Goal: Task Accomplishment & Management: Use online tool/utility

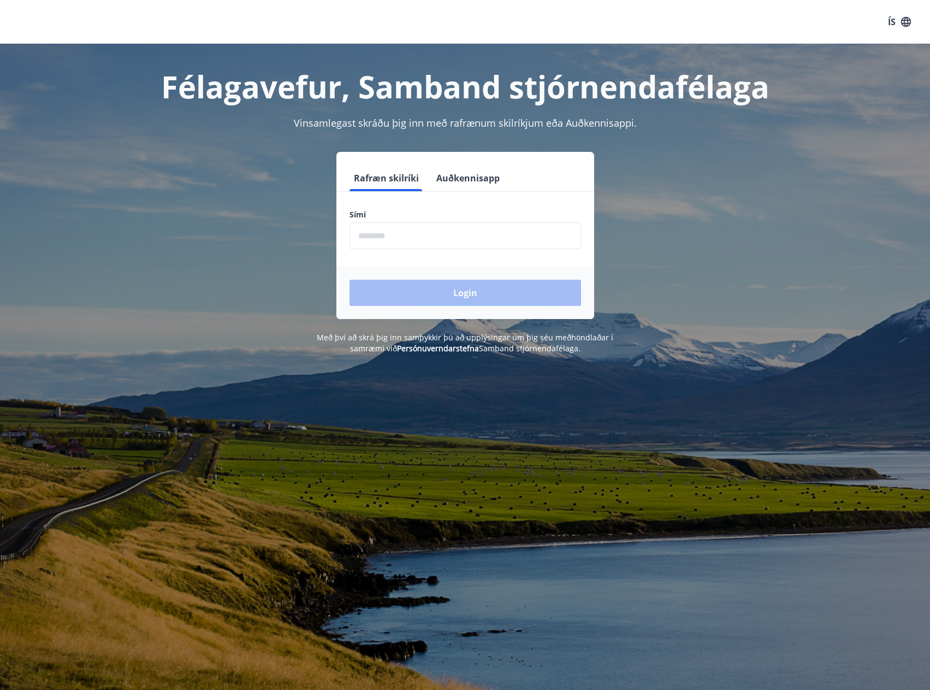
click at [433, 233] on input "phone" at bounding box center [465, 235] width 232 height 27
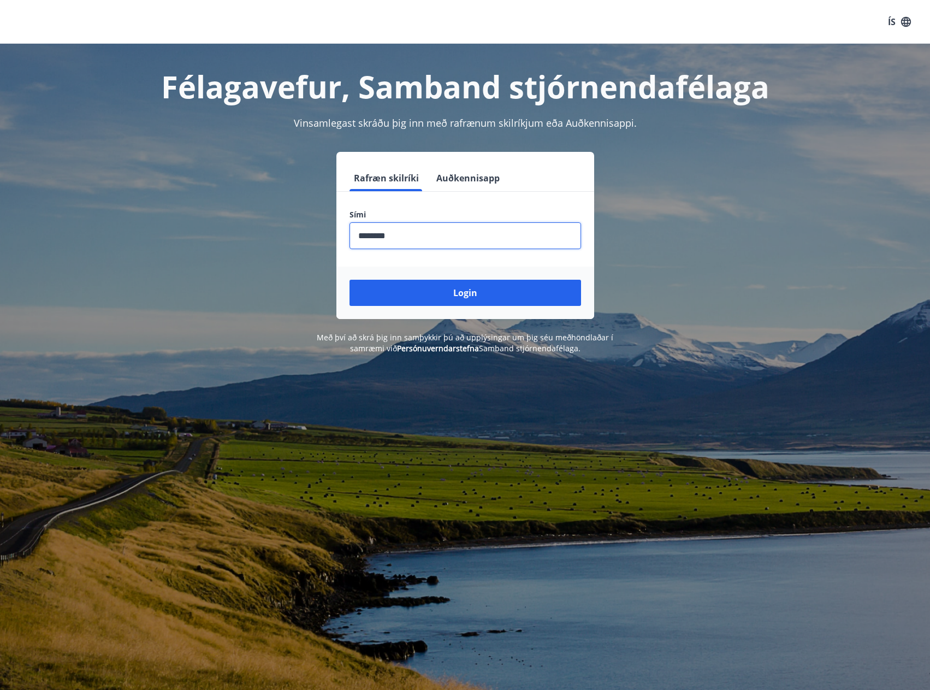
type input "********"
click at [349, 280] on button "Login" at bounding box center [465, 293] width 232 height 26
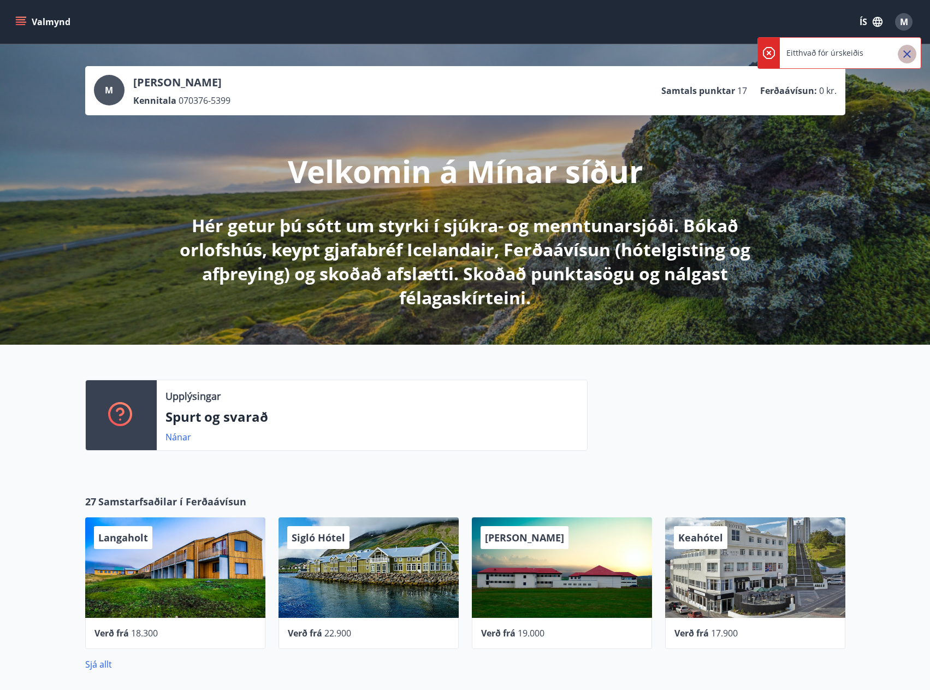
click at [904, 51] on icon "Close" at bounding box center [907, 54] width 8 height 8
click at [47, 18] on button "Valmynd" at bounding box center [44, 22] width 62 height 20
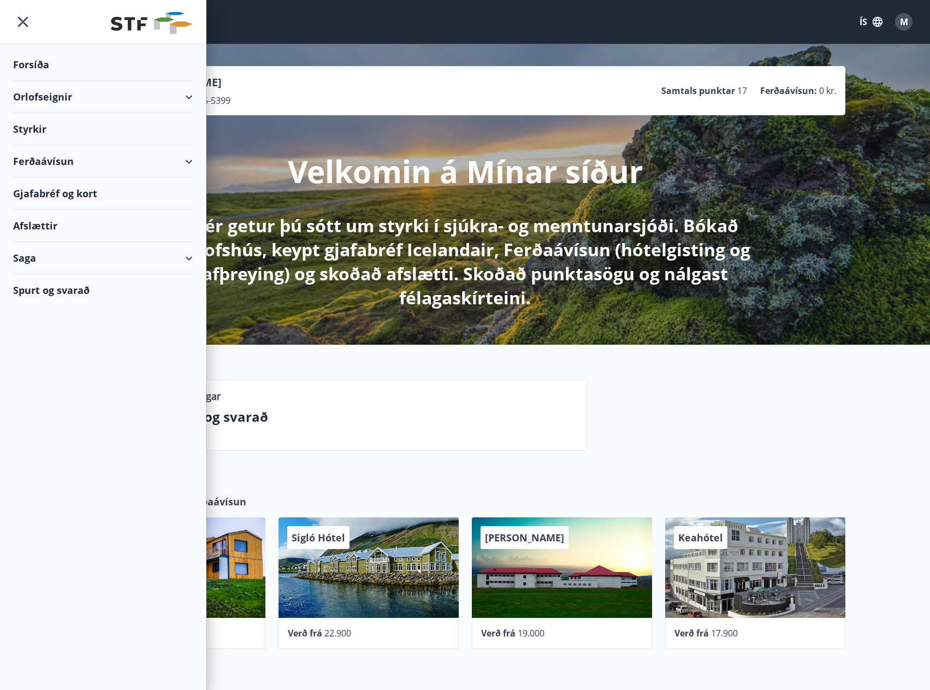
click at [52, 93] on div "Orlofseignir" at bounding box center [103, 97] width 180 height 32
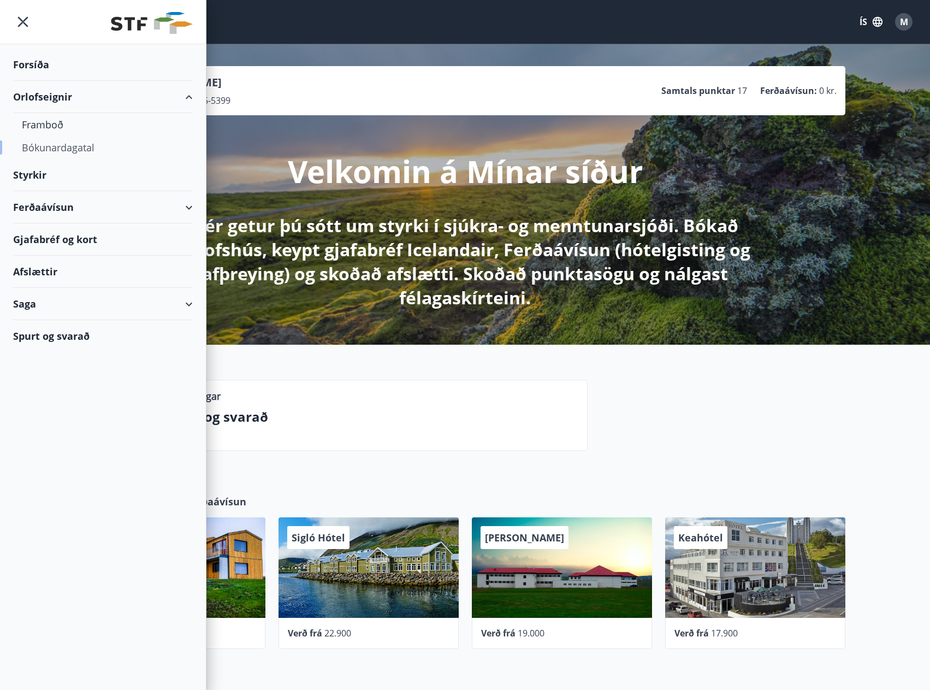
click at [43, 144] on div "Bókunardagatal" at bounding box center [103, 147] width 162 height 23
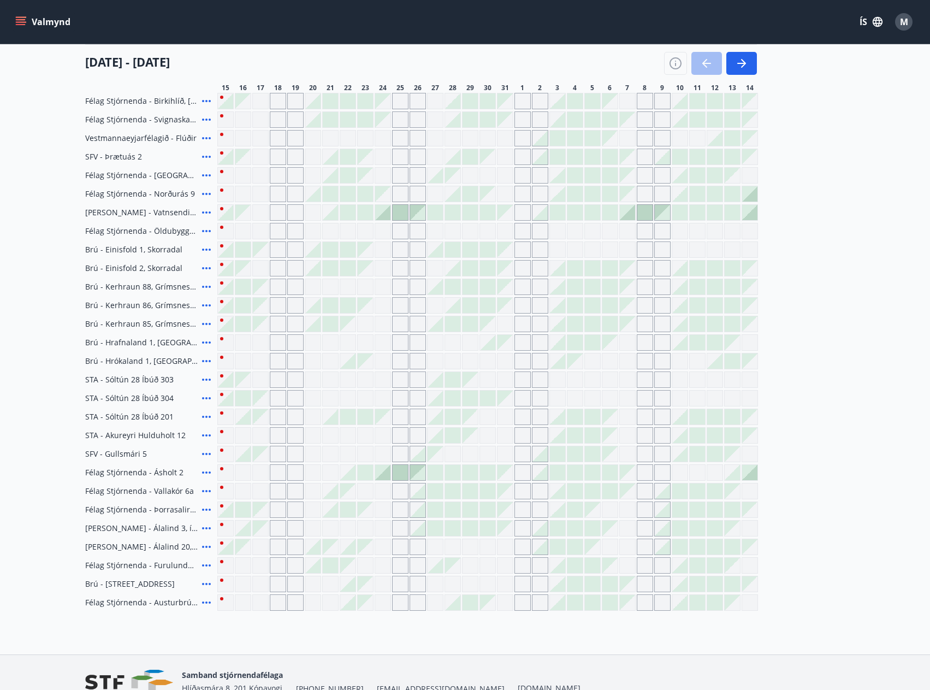
scroll to position [37, 0]
